Goal: Task Accomplishment & Management: Manage account settings

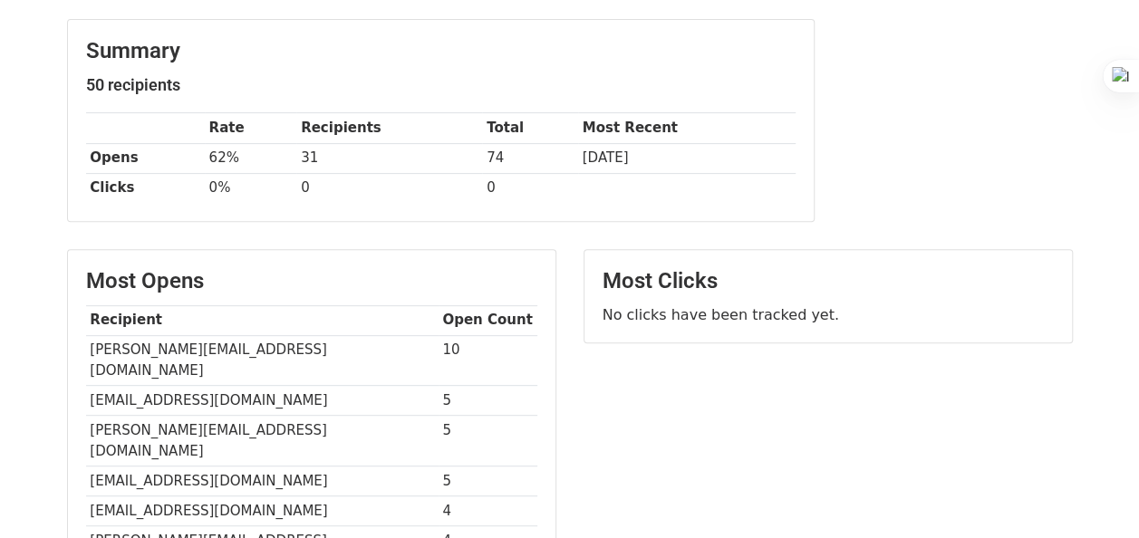
scroll to position [201, 0]
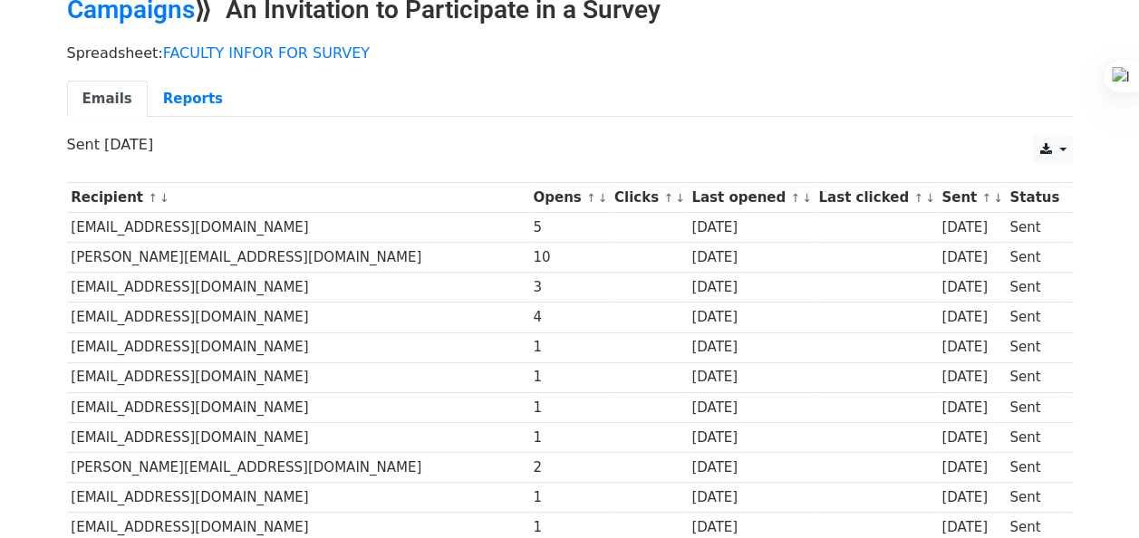
scroll to position [87, 0]
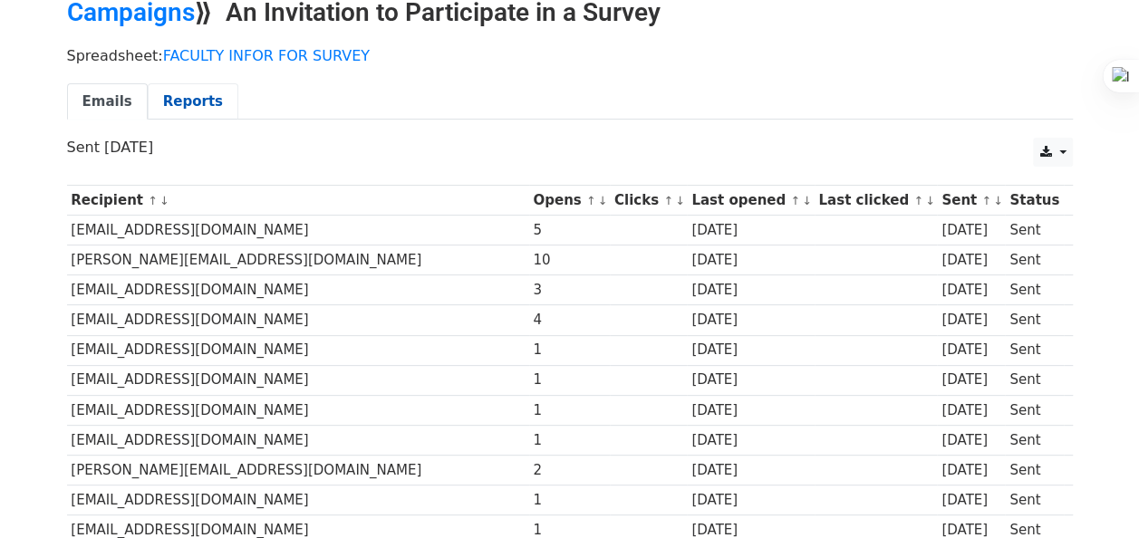
click at [196, 102] on link "Reports" at bounding box center [193, 101] width 91 height 37
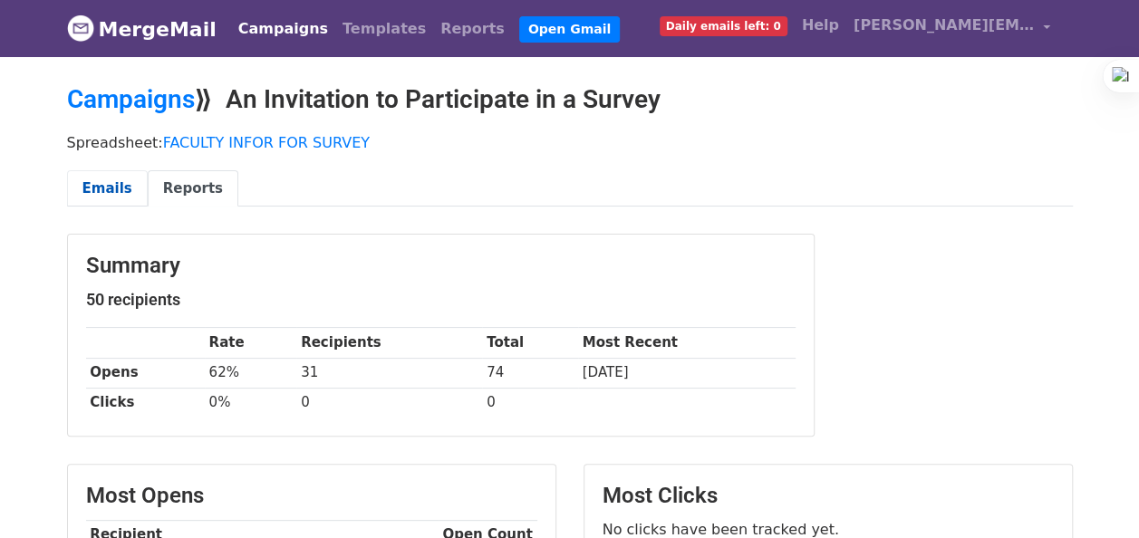
click at [111, 181] on link "Emails" at bounding box center [107, 188] width 81 height 37
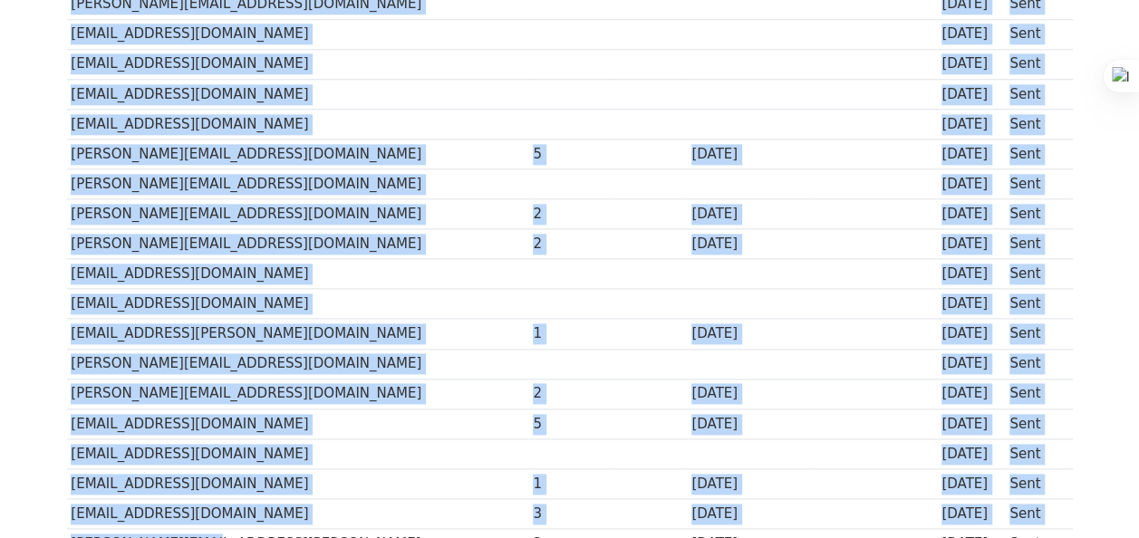
scroll to position [1086, 0]
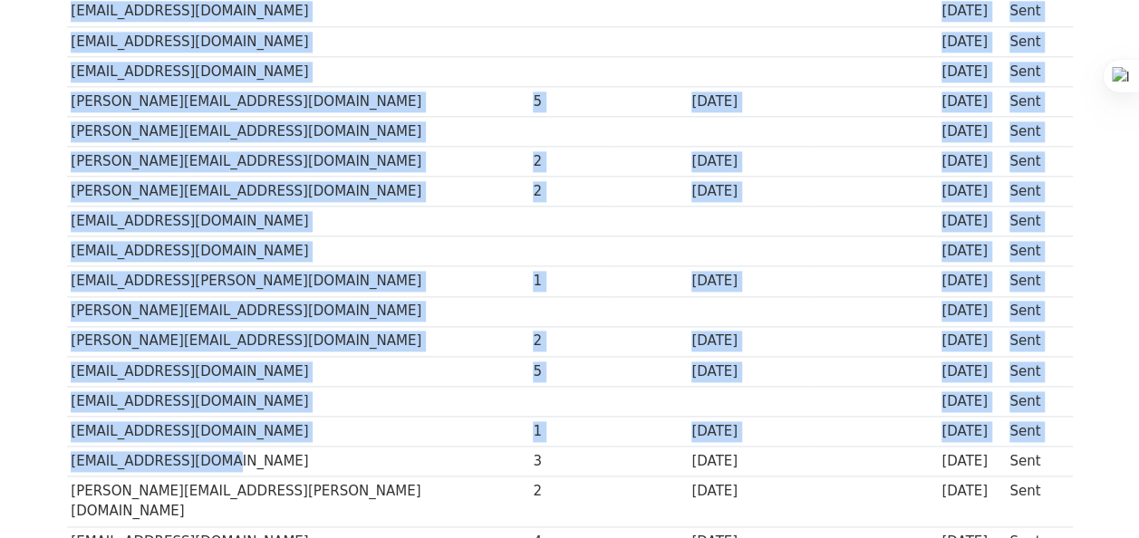
drag, startPoint x: 73, startPoint y: 314, endPoint x: 203, endPoint y: 440, distance: 182.0
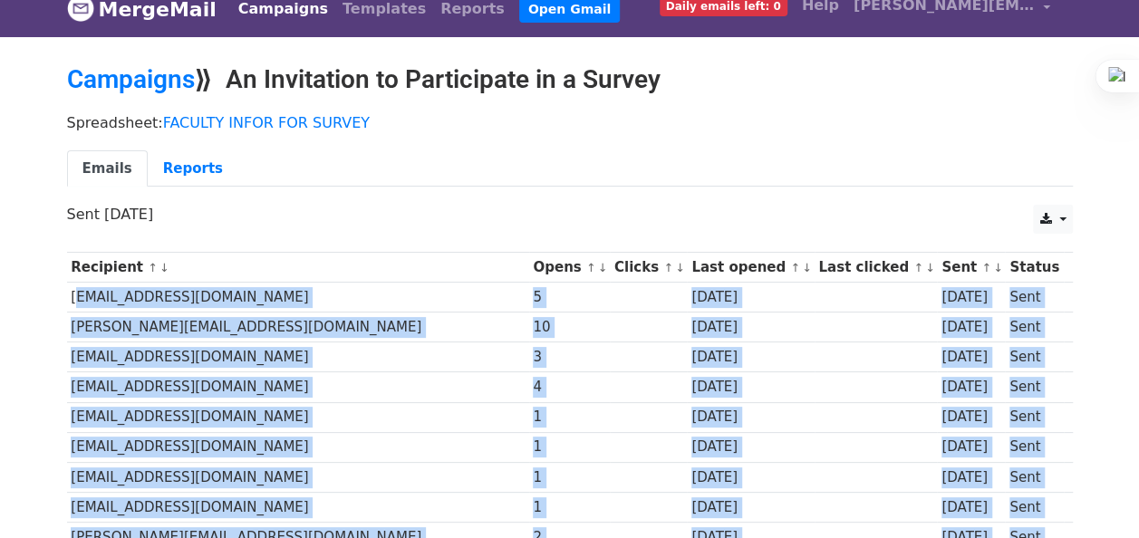
scroll to position [0, 0]
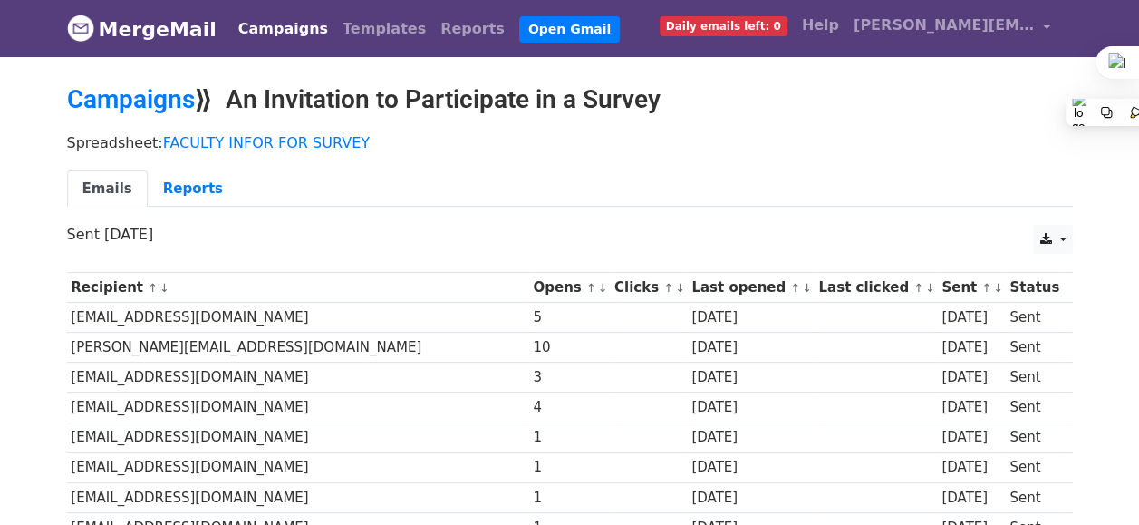
click at [995, 114] on div "Campaigns ⟫ An Invitation to Participate in a Survey" at bounding box center [569, 104] width 1033 height 40
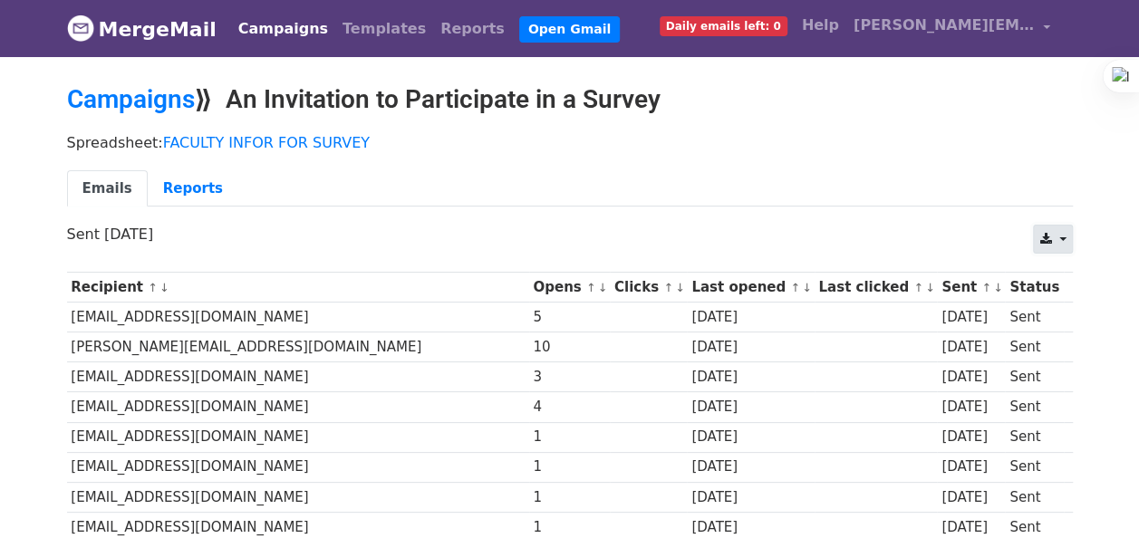
click at [1065, 245] on link at bounding box center [1052, 239] width 39 height 29
click at [1072, 296] on link "Excel" at bounding box center [1075, 309] width 82 height 29
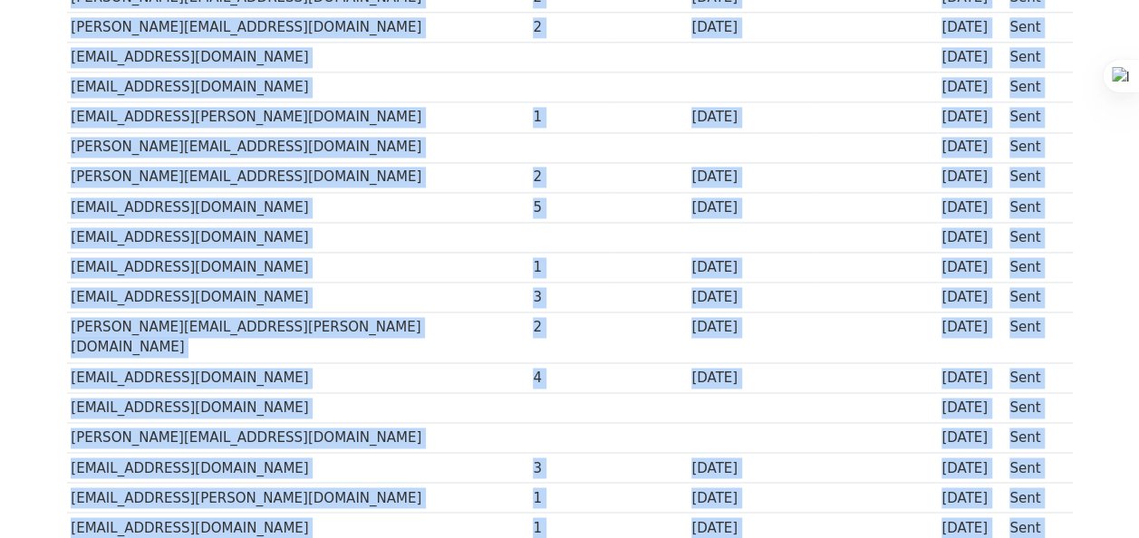
scroll to position [1406, 0]
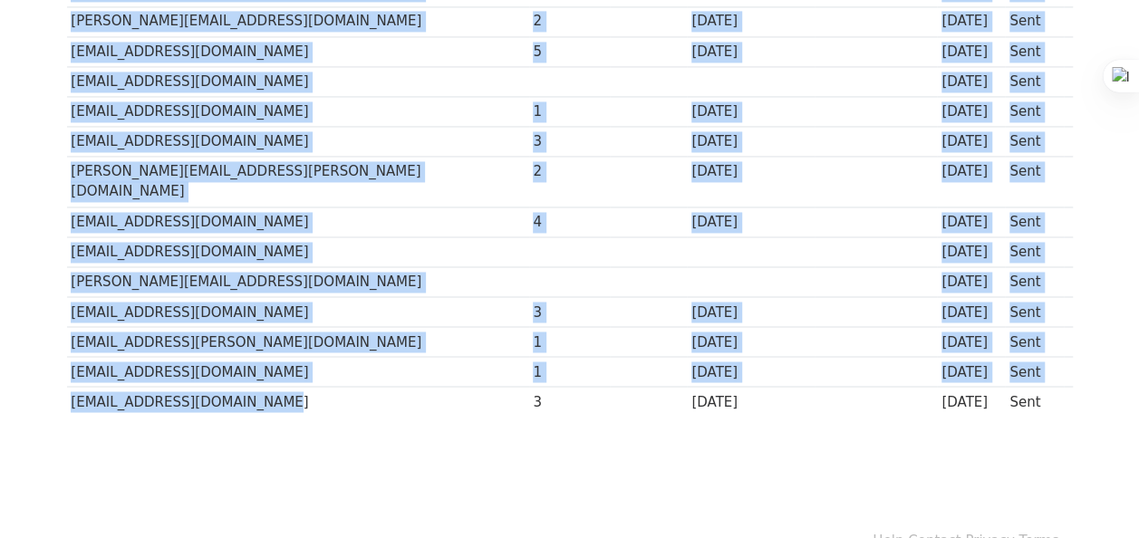
drag, startPoint x: 64, startPoint y: 318, endPoint x: 228, endPoint y: 364, distance: 170.4
copy div "Recipient ↑ ↓ Opens ↑ ↓ Clicks ↑ ↓ Last opened ↑ ↓ Last clicked ↑ ↓ Sent ↑ ↓ St…"
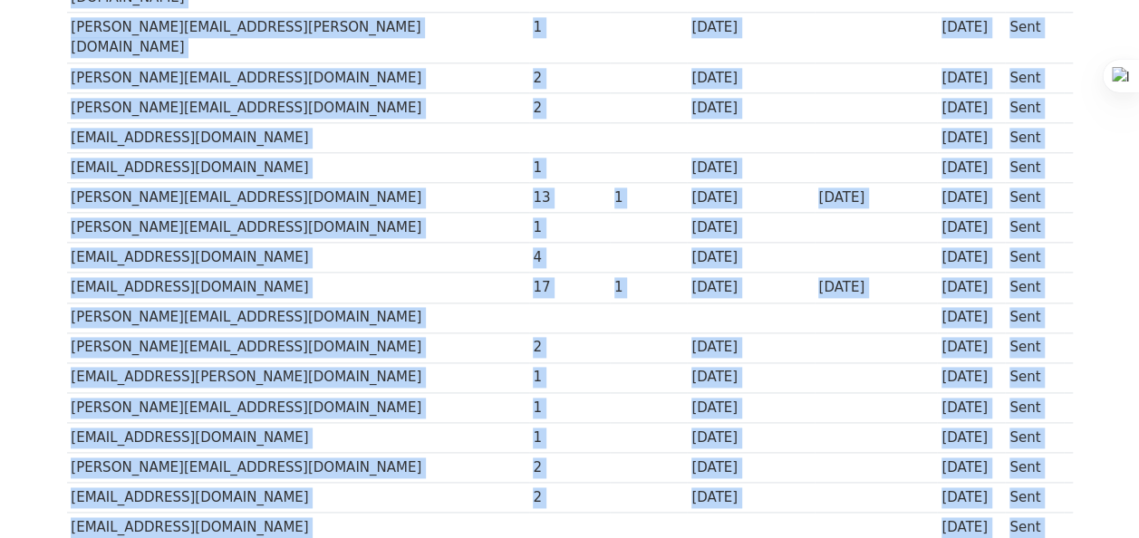
scroll to position [1406, 0]
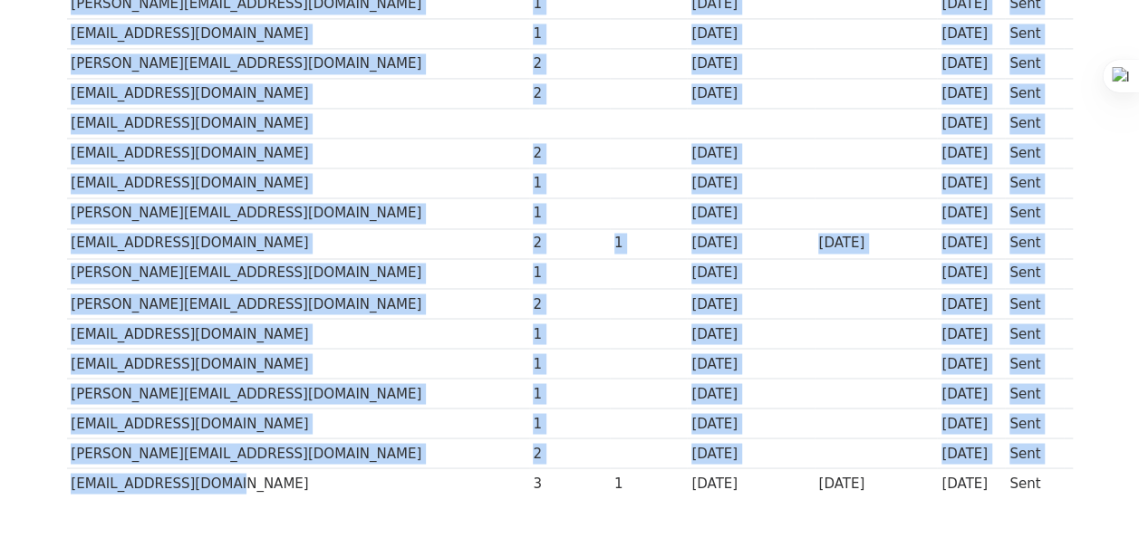
drag, startPoint x: 67, startPoint y: 314, endPoint x: 198, endPoint y: 360, distance: 139.0
copy tbody "aishwarya@iimsirmaur.ac.in 1 7 days ago 7 days ago Sent advaitar@iimsirmaur.ac.…"
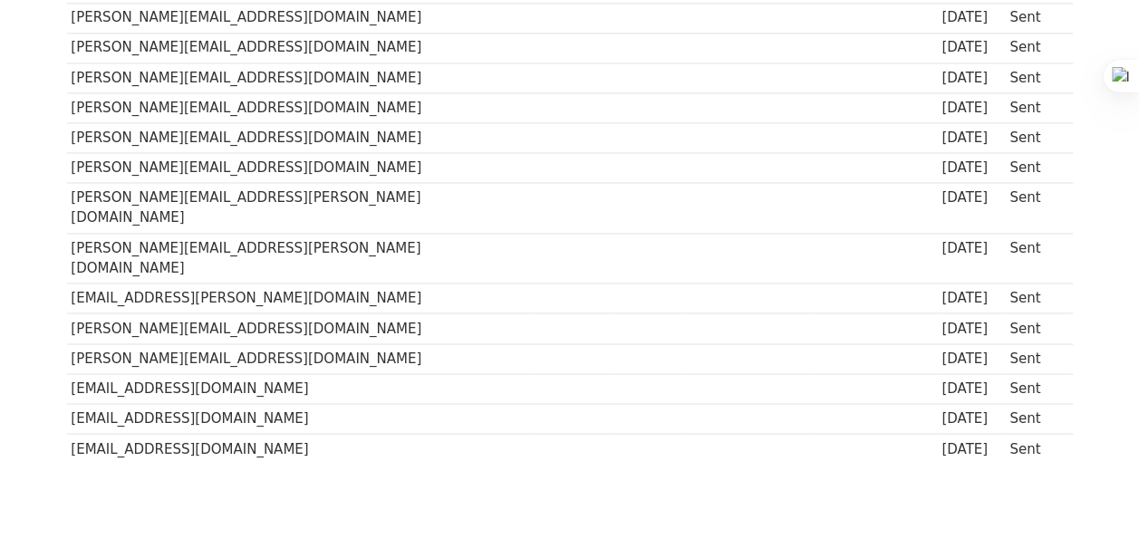
scroll to position [1406, 0]
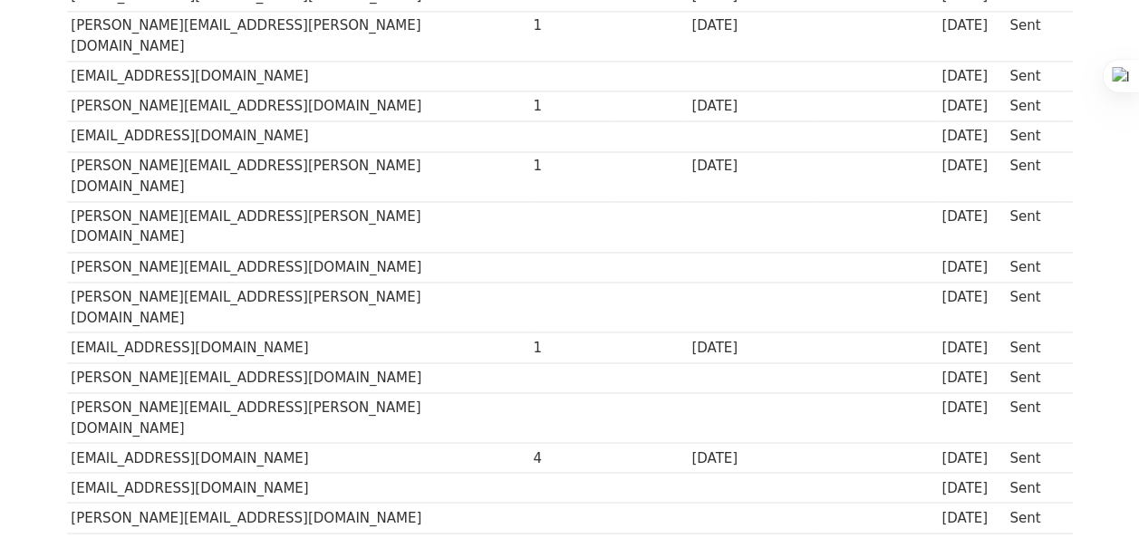
scroll to position [1406, 0]
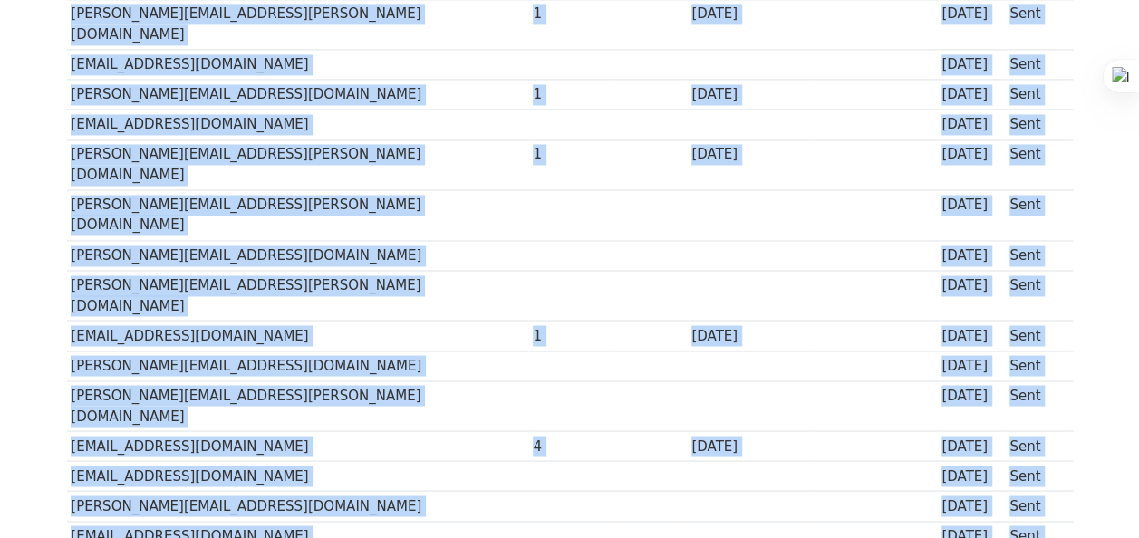
drag, startPoint x: 72, startPoint y: 320, endPoint x: 225, endPoint y: 364, distance: 159.5
copy tbody "Santosh.sood@jaipuria.ac.in 4 days ago Sent shailesh.pandey@jaipuria.ac.in 4 da…"
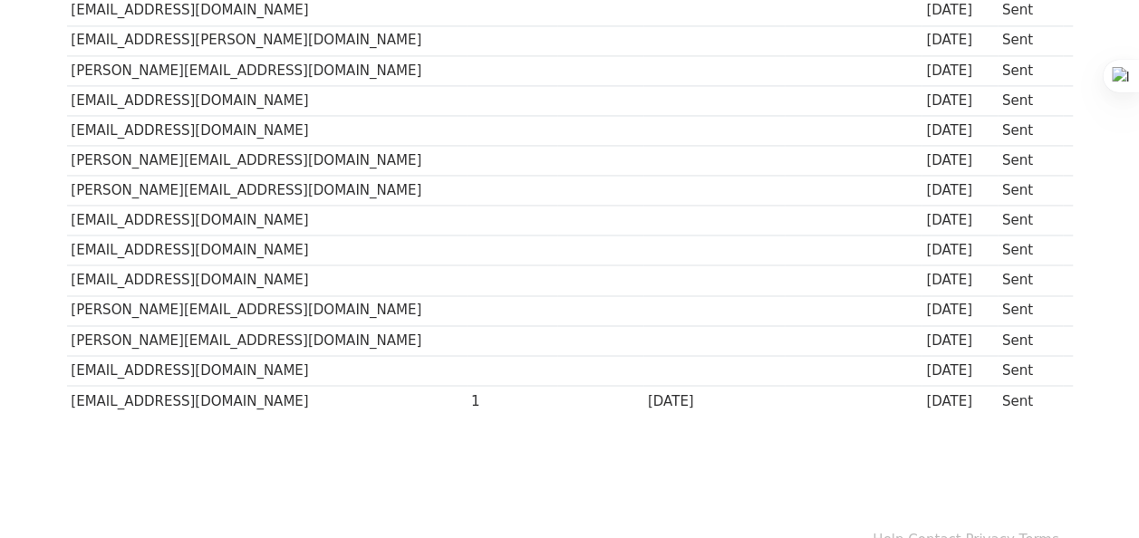
scroll to position [1406, 0]
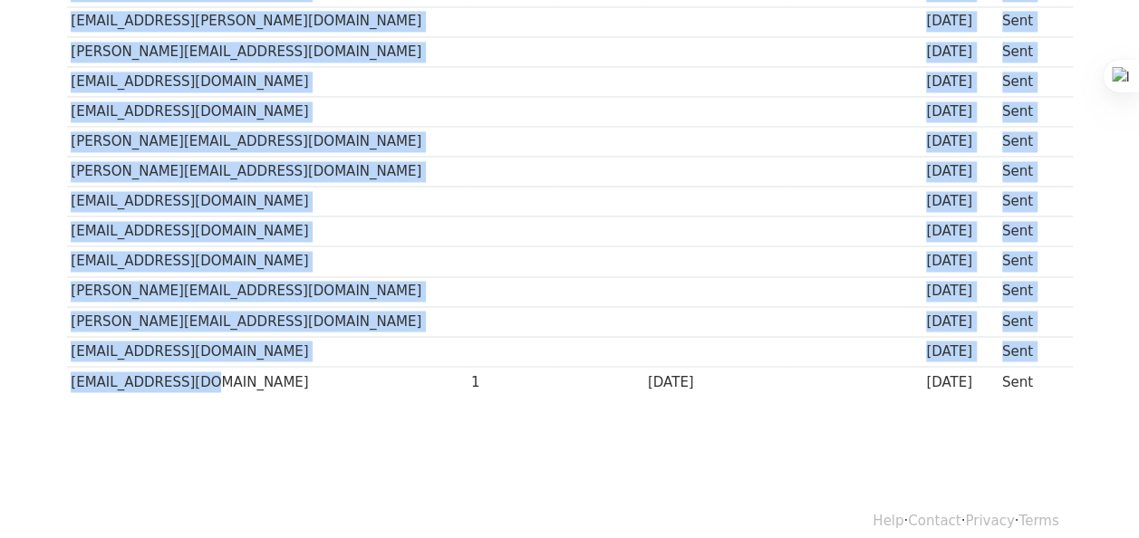
drag, startPoint x: 71, startPoint y: 313, endPoint x: 194, endPoint y: 373, distance: 137.4
copy tbody "[EMAIL_ADDRESS][DOMAIN_NAME][DATE][DATE] Sent [PERSON_NAME][EMAIL_ADDRESS][DOMA…"
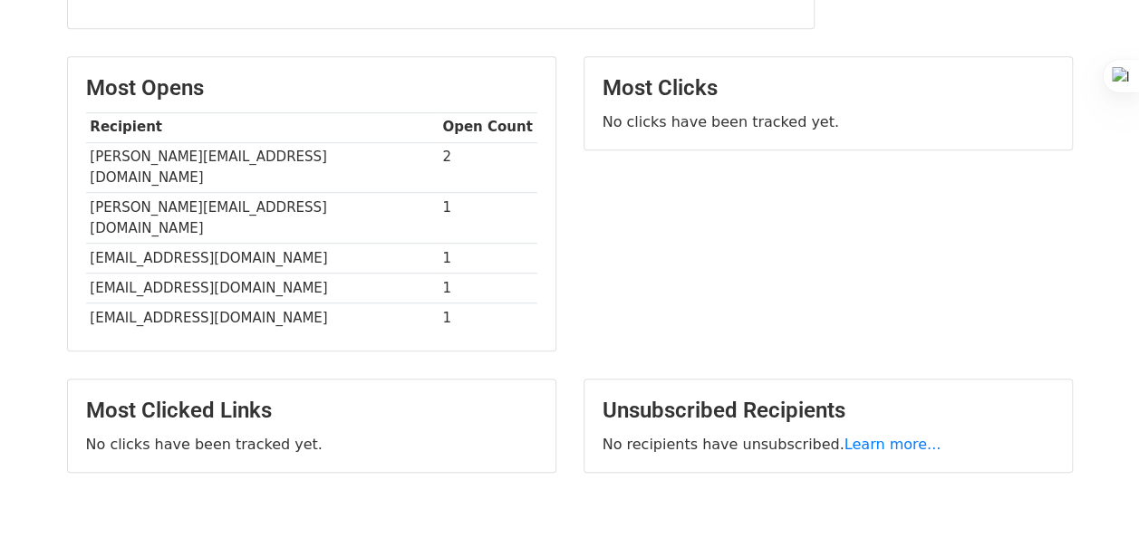
scroll to position [416, 0]
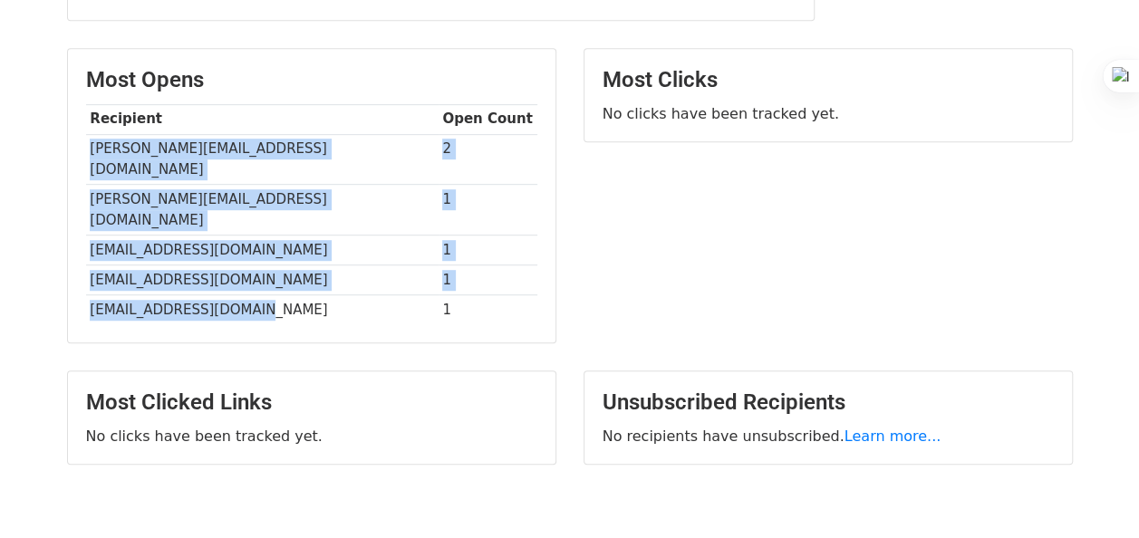
drag, startPoint x: 247, startPoint y: 266, endPoint x: 85, endPoint y: 138, distance: 206.4
click at [86, 138] on tbody "Recipient Open Count parvathy@iimj.ac.in 2 gajanand@iimtrichy.ac.in 1 javed.jn@…" at bounding box center [311, 214] width 451 height 220
copy tbody "parvathy@iimj.ac.in 2 gajanand@iimtrichy.ac.in 1 javed.jn@iimtrichy.ac.in 1 sun…"
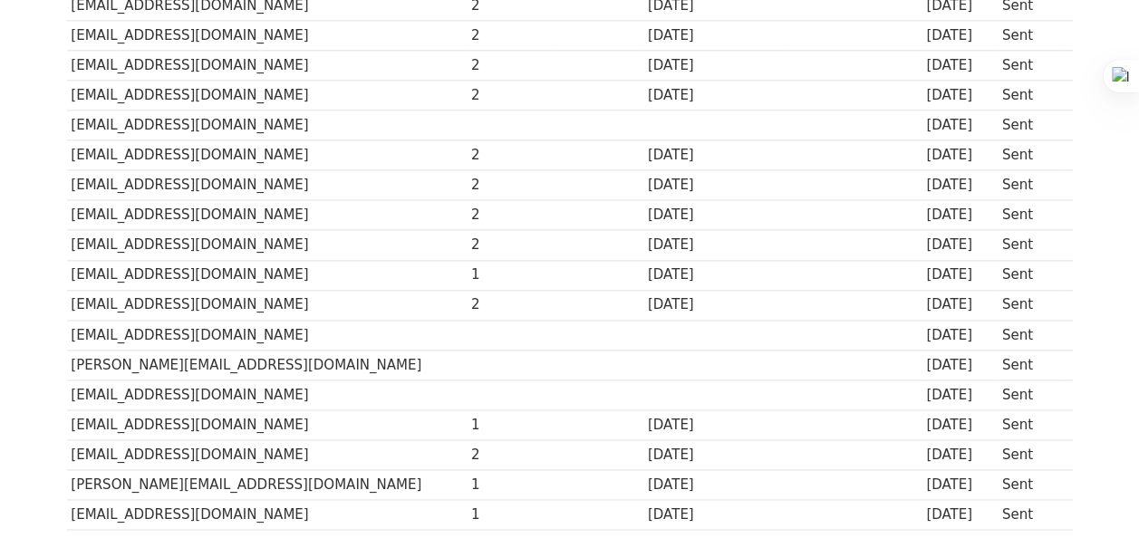
scroll to position [1347, 0]
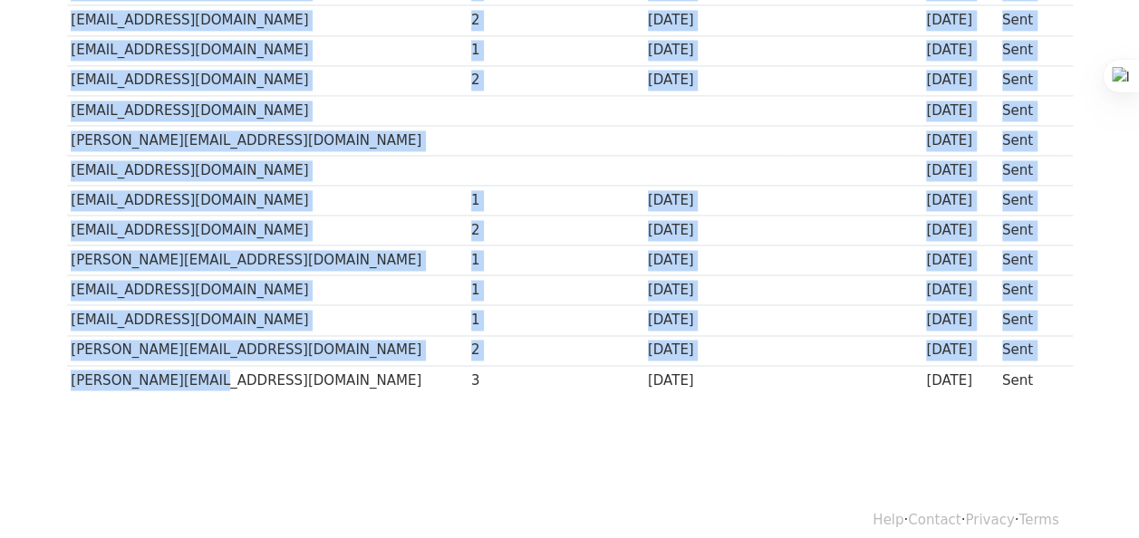
drag, startPoint x: 70, startPoint y: 309, endPoint x: 201, endPoint y: 363, distance: 142.2
copy tbody "saravanan@iima.ac.in 2 14 days ago 14 days ago Sent akagarwal@iima.ac.in 2 14 d…"
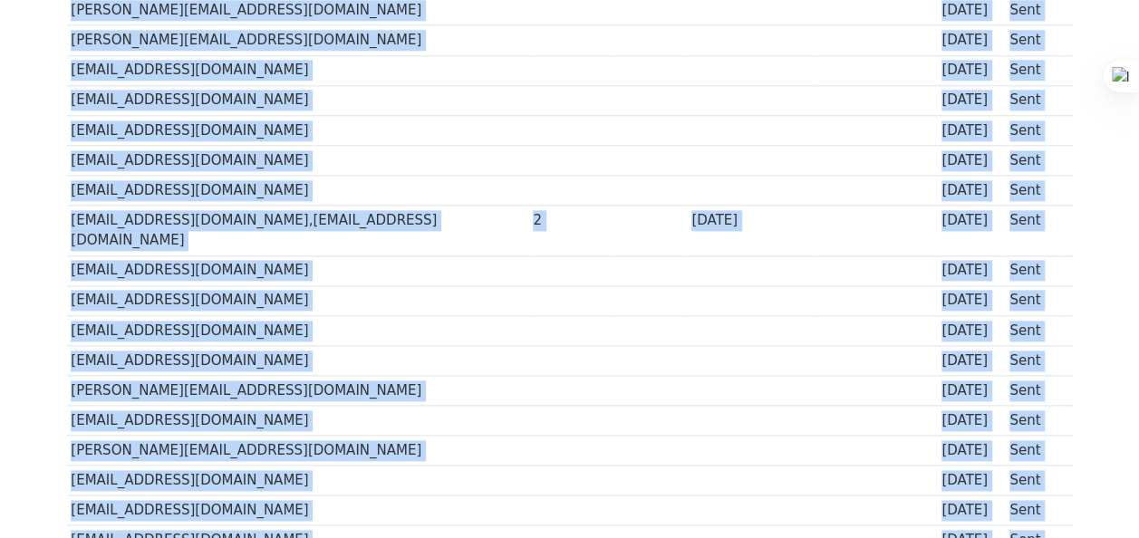
scroll to position [1406, 0]
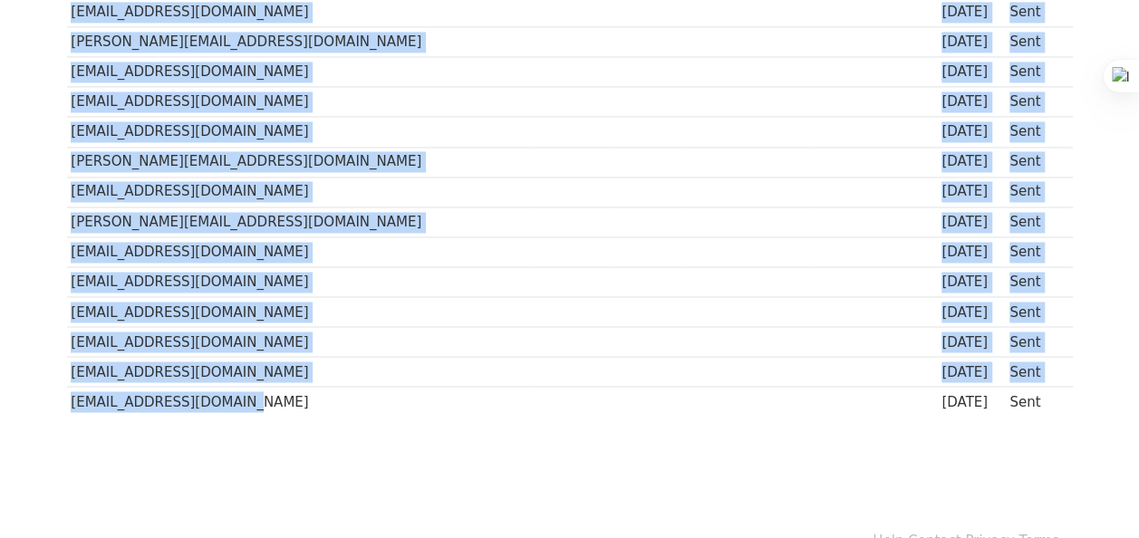
drag, startPoint x: 73, startPoint y: 314, endPoint x: 211, endPoint y: 363, distance: 146.2
copy tbody "hikha@iimk.ac.in 13 days ago Sent shovanc@iimk.ac.in 13 days ago Sent s.dey@iim…"
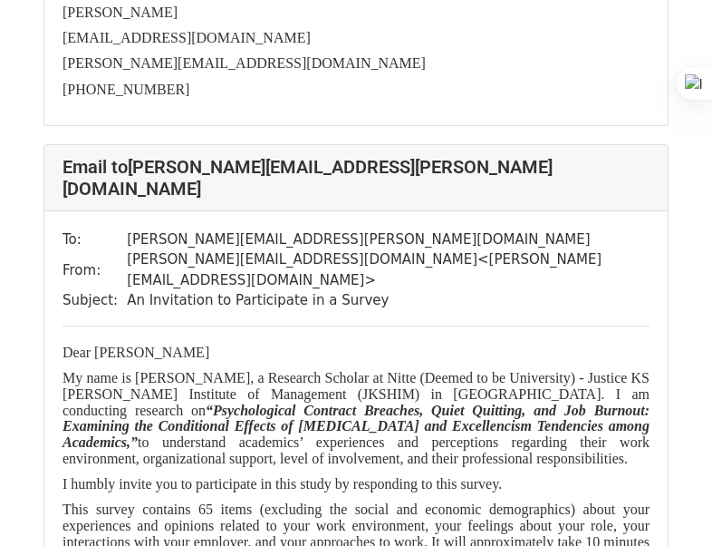
scroll to position [33057, 0]
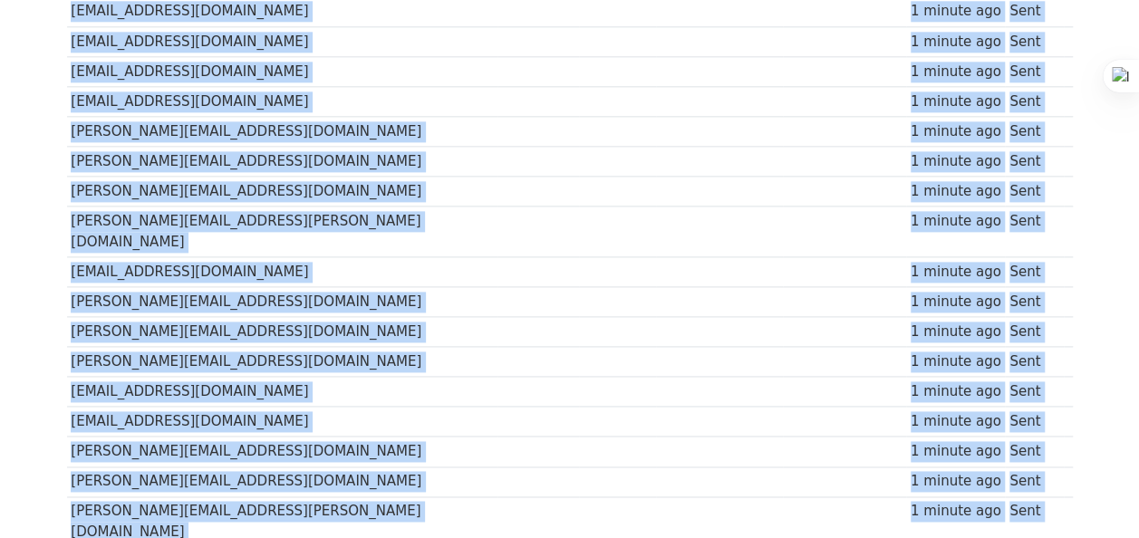
scroll to position [1406, 0]
